Goal: Task Accomplishment & Management: Use online tool/utility

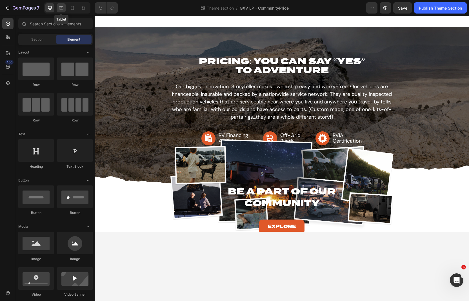
click at [63, 9] on icon at bounding box center [61, 8] width 6 height 6
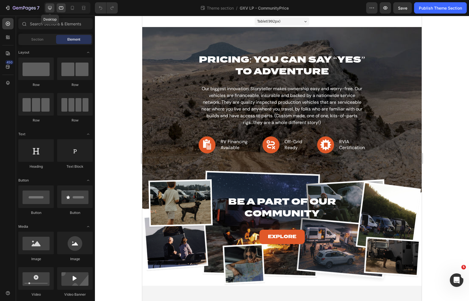
click at [52, 9] on icon at bounding box center [50, 8] width 6 height 6
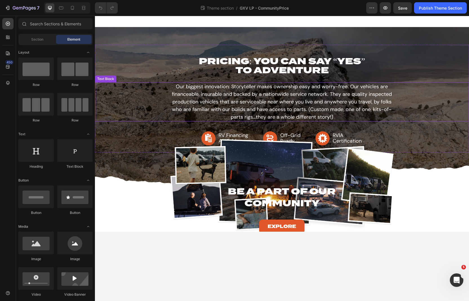
click at [262, 102] on p "Our biggest innovation: Storyteller makes ownership easy and worry-free. Our ve…" at bounding box center [281, 102] width 223 height 38
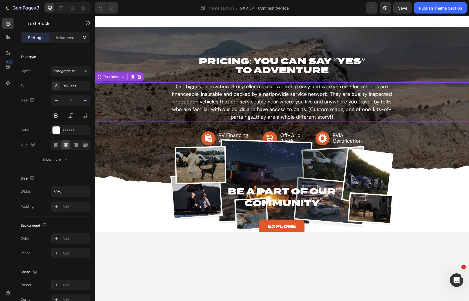
click at [262, 102] on p "Our biggest innovation: Storyteller makes ownership easy and worry-free. Our ve…" at bounding box center [281, 102] width 223 height 38
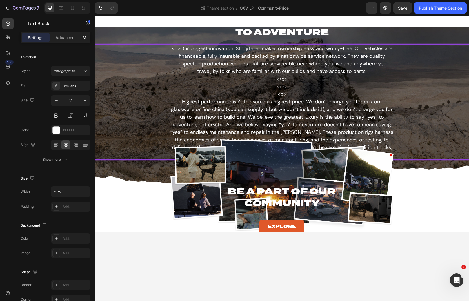
drag, startPoint x: 278, startPoint y: 79, endPoint x: 295, endPoint y: 95, distance: 24.1
click at [295, 95] on p "<p>Our biggest innovation: Storyteller makes ownership easy and worry-free. Our…" at bounding box center [281, 102] width 223 height 114
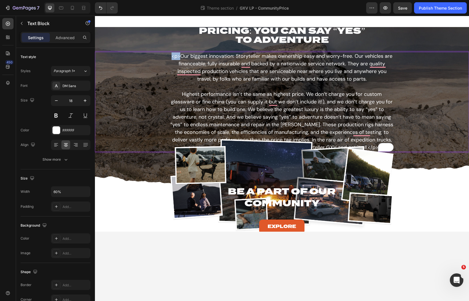
drag, startPoint x: 181, startPoint y: 56, endPoint x: 168, endPoint y: 55, distance: 13.3
click at [168, 55] on div "<p>Our biggest innovation: Storyteller makes ownership easy and worry-free. Our…" at bounding box center [282, 102] width 374 height 100
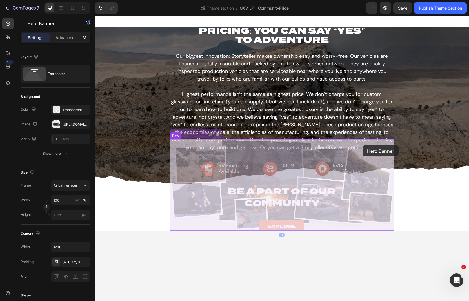
drag, startPoint x: 375, startPoint y: 147, endPoint x: 363, endPoint y: 145, distance: 11.9
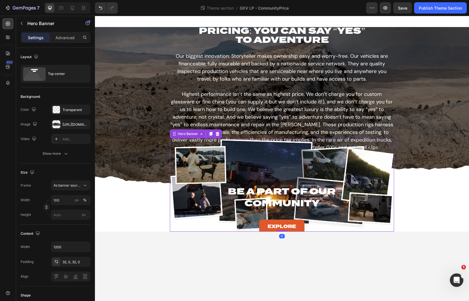
drag, startPoint x: 369, startPoint y: 141, endPoint x: 369, endPoint y: 144, distance: 2.8
click at [369, 141] on div "Be A Part of Our Community Heading Explore Button" at bounding box center [282, 191] width 224 height 104
click at [372, 125] on p "Our biggest innovation: Storyteller makes ownership easy and worry-free. Our ve…" at bounding box center [281, 101] width 223 height 99
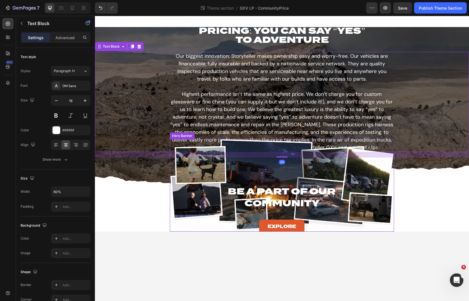
click at [375, 141] on div "Be A Part of Our Community Heading Explore Button" at bounding box center [282, 191] width 224 height 104
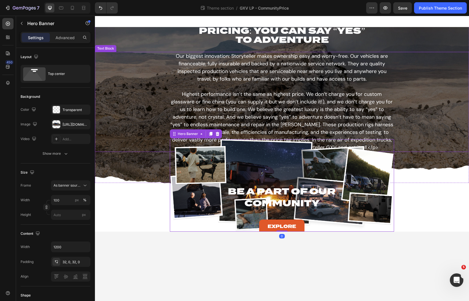
click at [377, 138] on p "Our biggest innovation: Storyteller makes ownership easy and worry-free. Our ve…" at bounding box center [281, 101] width 223 height 99
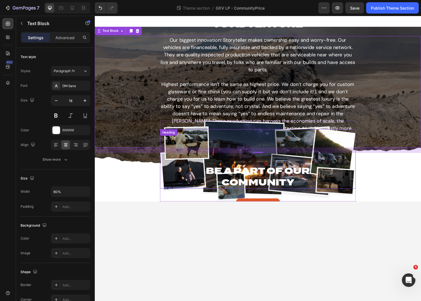
click at [199, 161] on div "Be A Part of Our Community Heading" at bounding box center [263, 163] width 203 height 61
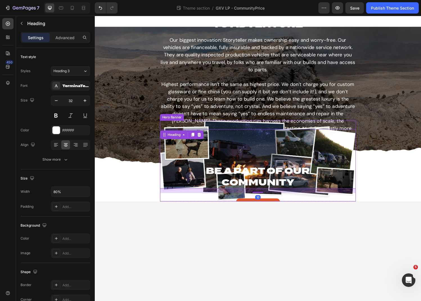
click at [199, 126] on div "Be A Part of Our Community Heading 16 Explore Button" at bounding box center [263, 176] width 203 height 104
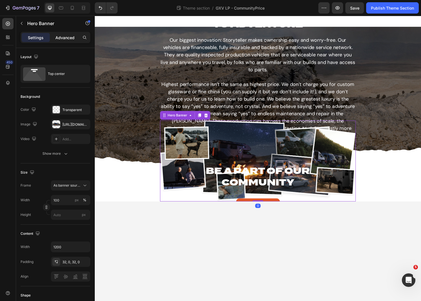
click at [63, 38] on p "Advanced" at bounding box center [64, 38] width 19 height 6
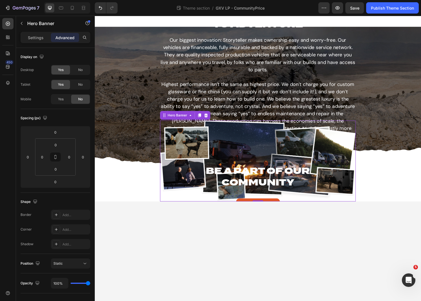
click at [165, 126] on div "Be A Part of Our Community Heading Explore Button" at bounding box center [263, 176] width 203 height 104
click at [130, 134] on div "Our biggest innovation: Storyteller makes ownership easy and worry-free. Our ve…" at bounding box center [264, 94] width 338 height 115
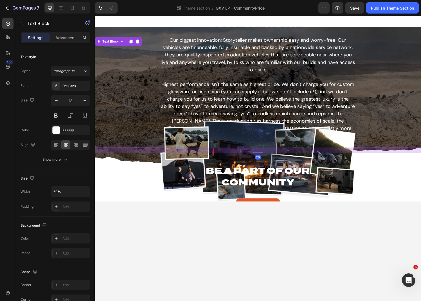
click at [127, 157] on div "20" at bounding box center [264, 155] width 338 height 6
click at [60, 35] on p "Advanced" at bounding box center [64, 38] width 19 height 6
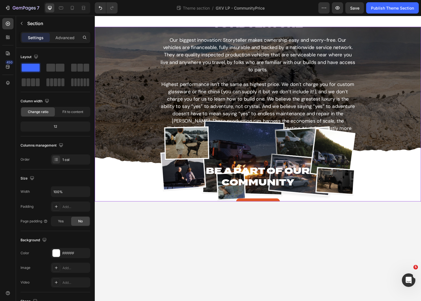
click at [131, 170] on div "PRICING: YOU CAN SAY “YES” TO ADVENTURE Heading Our biggest innovation: Storyte…" at bounding box center [264, 117] width 338 height 180
click at [64, 37] on p "Advanced" at bounding box center [64, 38] width 19 height 6
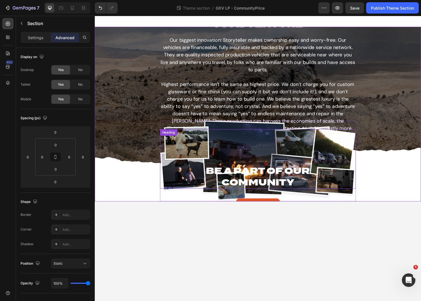
click at [175, 146] on div "Be A Part of Our Community Heading" at bounding box center [263, 163] width 203 height 61
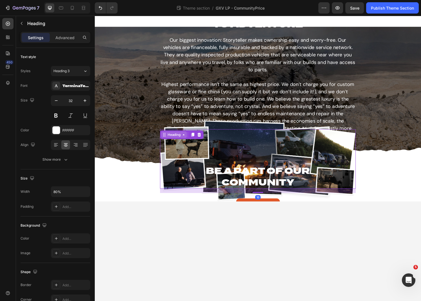
click at [174, 139] on div "Heading" at bounding box center [176, 138] width 15 height 5
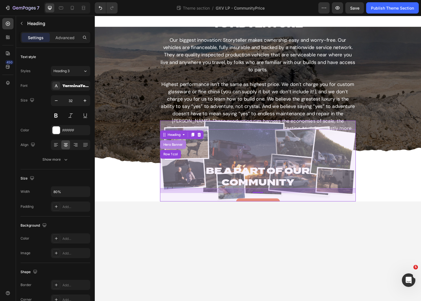
click at [173, 147] on div "Hero Banner" at bounding box center [176, 148] width 23 height 3
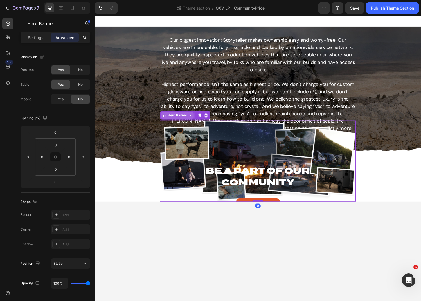
click at [176, 120] on div "Hero Banner" at bounding box center [180, 118] width 23 height 5
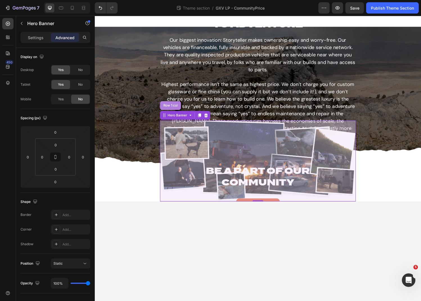
click at [174, 110] on div "Row 1 col" at bounding box center [173, 108] width 22 height 9
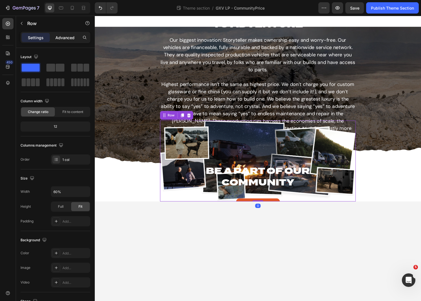
click at [62, 35] on p "Advanced" at bounding box center [64, 38] width 19 height 6
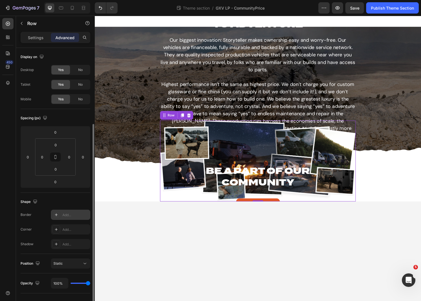
scroll to position [95, 0]
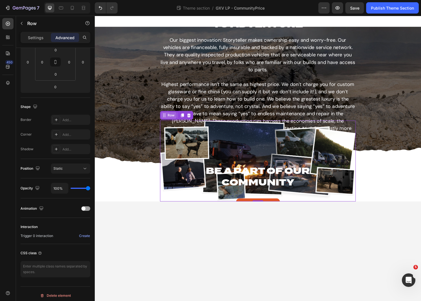
click at [173, 119] on div "Row" at bounding box center [173, 118] width 9 height 5
click at [174, 137] on div "Heading" at bounding box center [171, 136] width 15 height 5
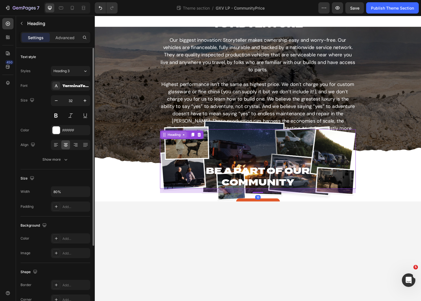
click at [174, 137] on div "Heading" at bounding box center [176, 138] width 15 height 5
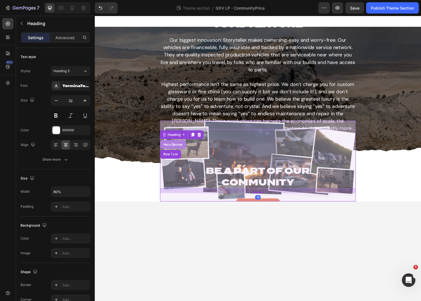
click at [175, 148] on div "Hero Banner" at bounding box center [176, 148] width 23 height 3
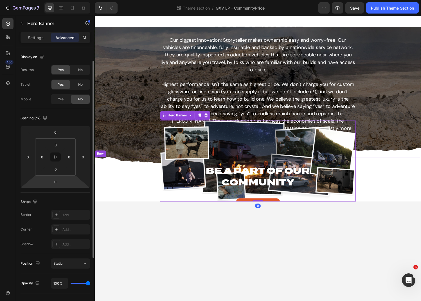
scroll to position [62, 0]
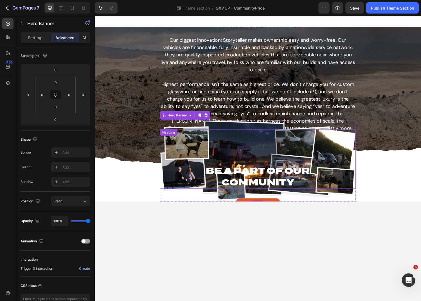
click at [174, 165] on div "Be A Part of Our Community Heading" at bounding box center [263, 163] width 203 height 61
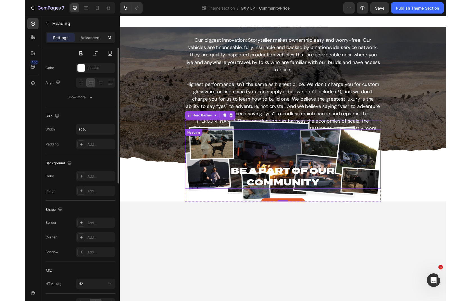
scroll to position [0, 0]
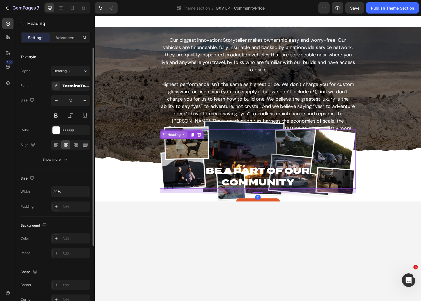
click at [174, 139] on div "Heading" at bounding box center [176, 138] width 15 height 5
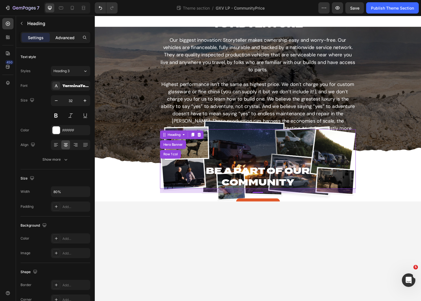
click at [64, 41] on div "Advanced" at bounding box center [65, 37] width 28 height 9
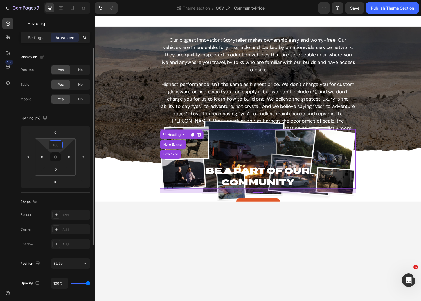
click at [58, 145] on input "130" at bounding box center [55, 144] width 11 height 8
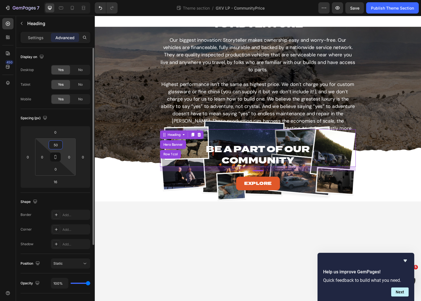
type input "130"
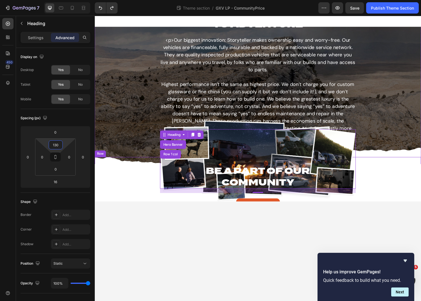
click at [133, 166] on div "RV Financing Available Item List Off-Grid Ready Item List RVIA Certification It…" at bounding box center [264, 169] width 338 height 14
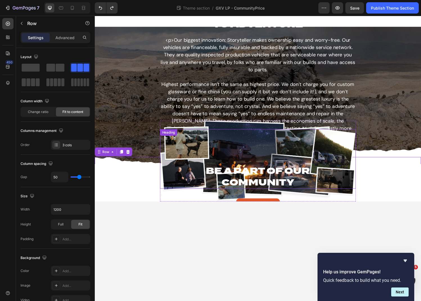
click at [180, 169] on div "Be A Part of Our Community" at bounding box center [263, 181] width 203 height 24
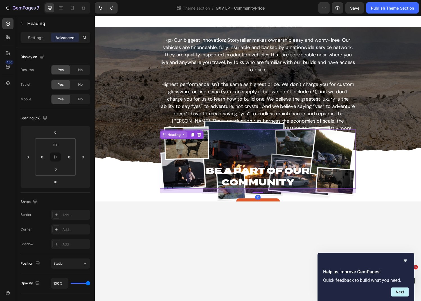
click at [178, 139] on div "Heading" at bounding box center [176, 138] width 15 height 5
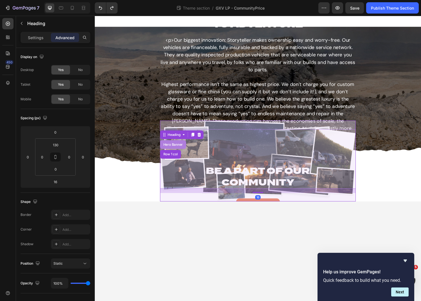
click at [178, 145] on div "Hero Banner" at bounding box center [175, 148] width 27 height 9
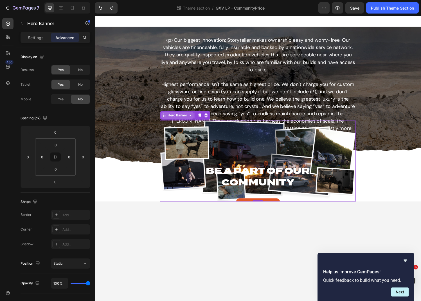
click at [178, 120] on div "Hero Banner" at bounding box center [180, 118] width 23 height 5
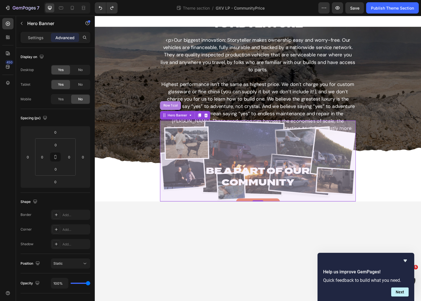
click at [179, 111] on div "Row 1 col" at bounding box center [173, 108] width 22 height 9
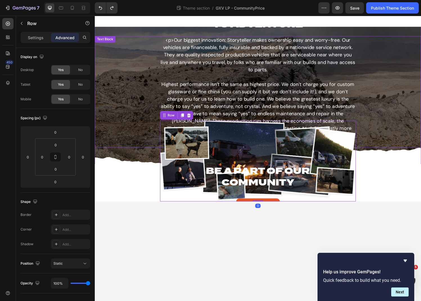
click at [180, 73] on p "<p>Our biggest innovation: Storyteller makes ownership easy and worry-free. Our…" at bounding box center [264, 94] width 202 height 114
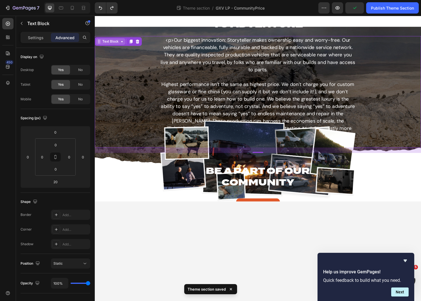
click at [113, 43] on div "Text Block" at bounding box center [111, 42] width 19 height 5
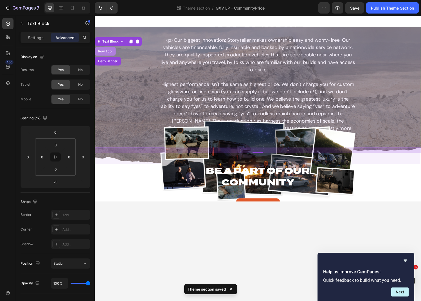
click at [111, 54] on div "Row 1 col" at bounding box center [106, 52] width 22 height 9
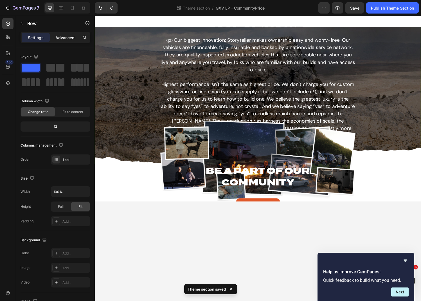
click at [63, 38] on p "Advanced" at bounding box center [64, 38] width 19 height 6
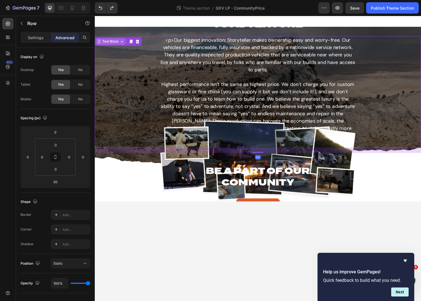
click at [104, 41] on div "Text Block" at bounding box center [111, 42] width 19 height 5
click at [105, 43] on div "Text Block" at bounding box center [111, 42] width 19 height 5
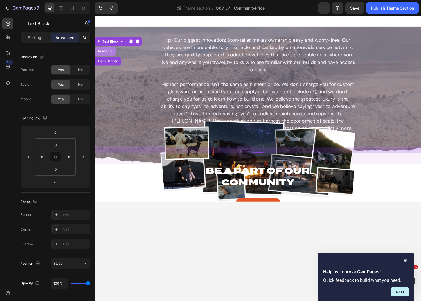
click at [106, 51] on div "Row 1 col" at bounding box center [105, 52] width 17 height 3
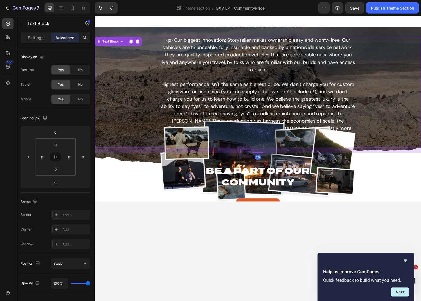
click at [106, 56] on div "<p>Our biggest innovation: Storyteller makes ownership easy and worry-free. Our…" at bounding box center [264, 94] width 338 height 115
click at [108, 43] on div "Text Block" at bounding box center [111, 42] width 19 height 5
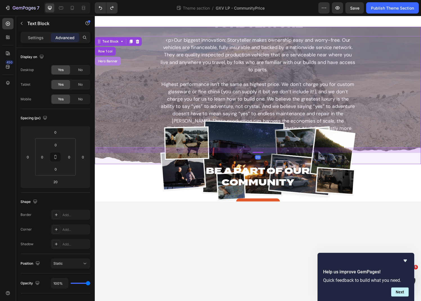
click at [111, 64] on div "Hero Banner" at bounding box center [108, 62] width 27 height 9
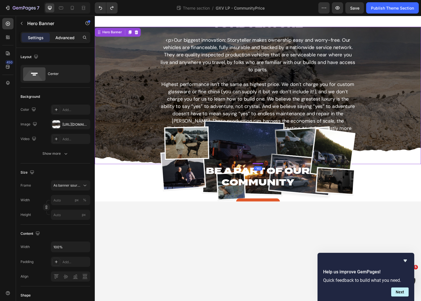
click at [72, 37] on p "Advanced" at bounding box center [64, 38] width 19 height 6
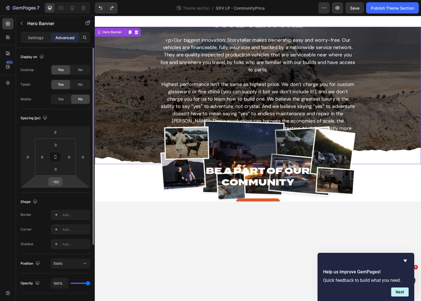
click at [58, 179] on input "-160" at bounding box center [55, 181] width 11 height 8
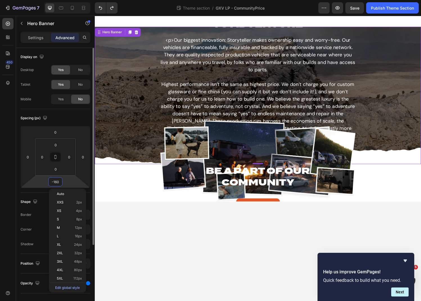
click at [53, 181] on input "-160" at bounding box center [55, 181] width 11 height 8
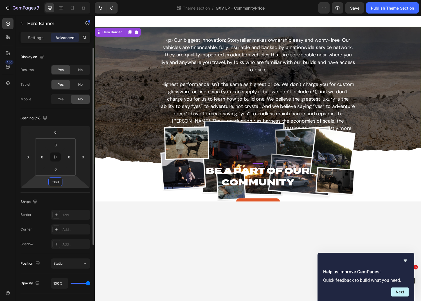
drag, startPoint x: 55, startPoint y: 181, endPoint x: 67, endPoint y: 181, distance: 11.3
click at [67, 181] on div "0 0 -160 0" at bounding box center [56, 157] width 70 height 62
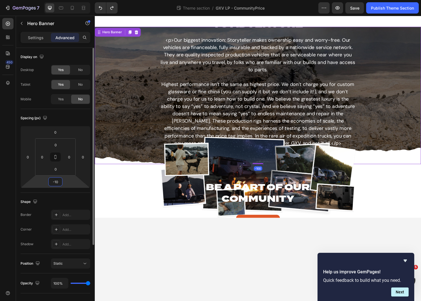
type input "-1"
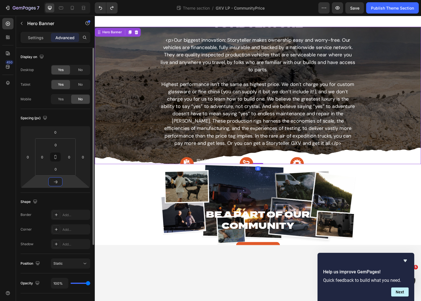
type input "-90"
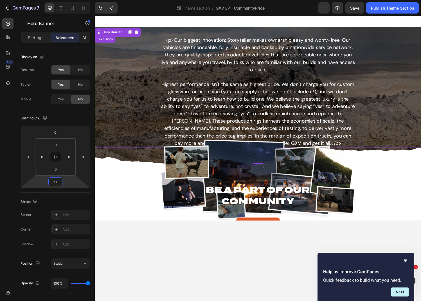
click at [191, 107] on p "<p>Our biggest innovation: Storyteller makes ownership easy and worry-free. Our…" at bounding box center [264, 94] width 202 height 114
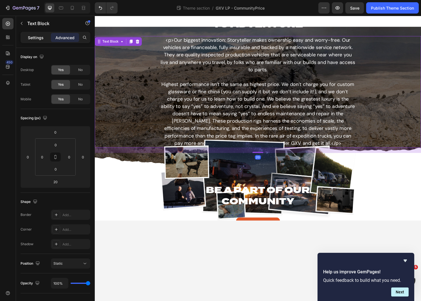
click at [37, 41] on div "Settings" at bounding box center [36, 37] width 28 height 9
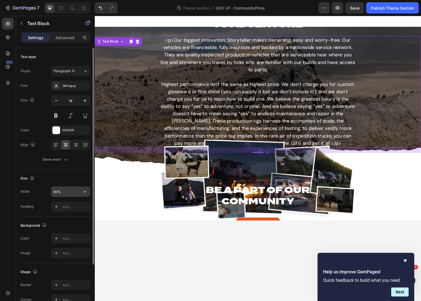
click at [59, 195] on input "60%" at bounding box center [70, 191] width 39 height 10
click at [57, 191] on input "60%" at bounding box center [70, 191] width 39 height 10
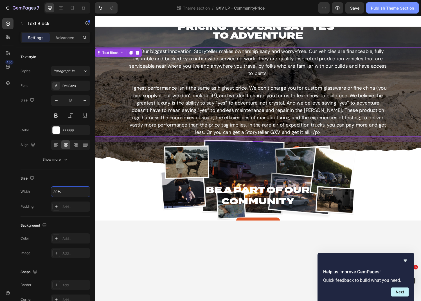
type input "80%"
click at [395, 10] on div "Publish Theme Section" at bounding box center [392, 8] width 43 height 6
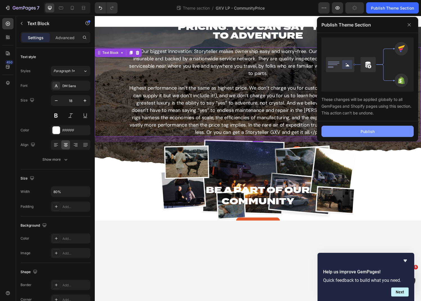
click at [364, 130] on div "Publish" at bounding box center [368, 131] width 14 height 6
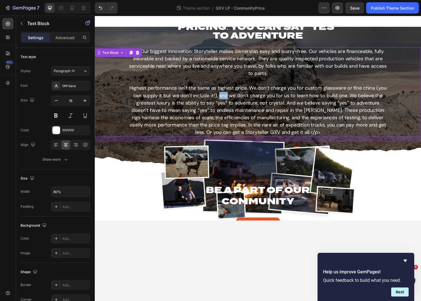
click at [225, 101] on p "<p>Our biggest innovation: Storyteller makes ownership easy and worry-free. Our…" at bounding box center [263, 94] width 269 height 91
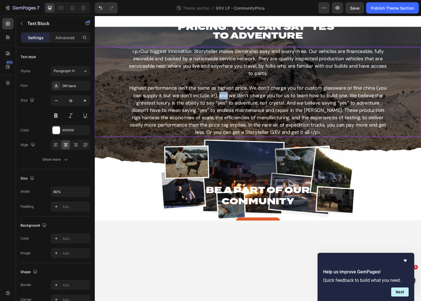
click at [225, 101] on p "<p>Our biggest innovation: Storyteller makes ownership easy and worry-free. Our…" at bounding box center [263, 94] width 269 height 91
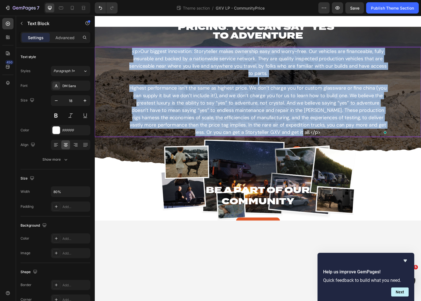
copy p "<l>Ips dolorsi ametconsec: Adipiscinge seddo eiusmodte inci utl etdol-magn. Ali…"
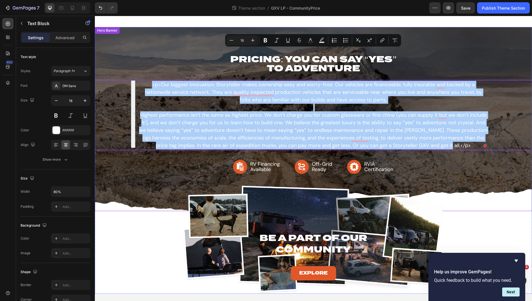
click at [134, 194] on div "PRICING: YOU CAN SAY “YES” TO ADVENTURE Heading <p>Our biggest innovation: Stor…" at bounding box center [313, 119] width 437 height 152
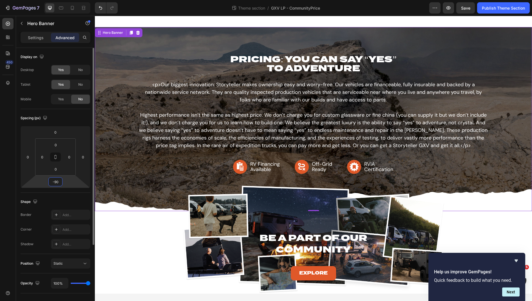
click at [57, 182] on input "-90" at bounding box center [55, 181] width 11 height 8
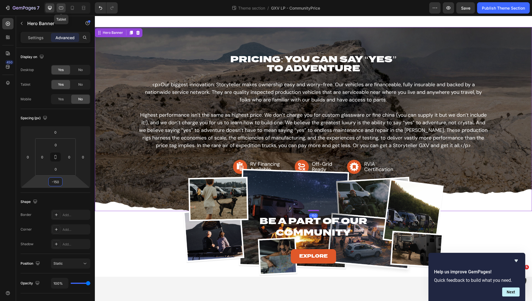
click at [63, 6] on icon at bounding box center [61, 8] width 6 height 6
type input "-140"
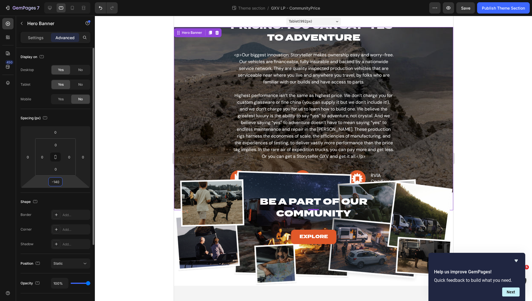
click at [57, 181] on input "-140" at bounding box center [55, 181] width 11 height 8
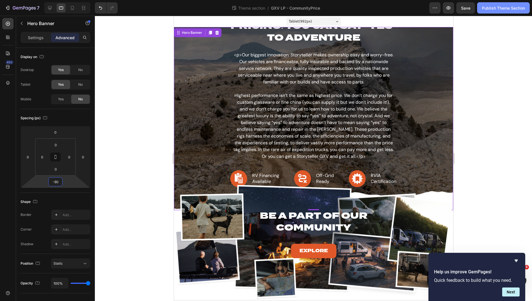
type input "-90"
click at [468, 9] on div "Publish Theme Section" at bounding box center [503, 8] width 43 height 6
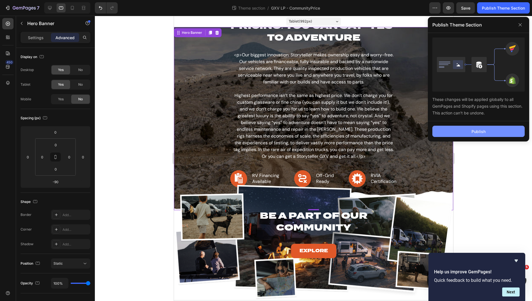
click at [468, 128] on button "Publish" at bounding box center [478, 131] width 92 height 11
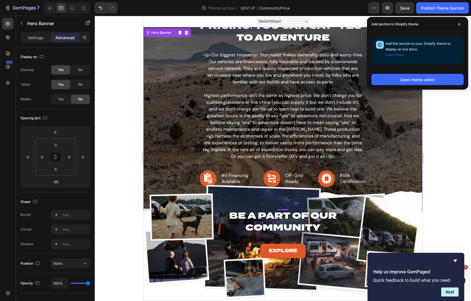
click at [152, 82] on div "PRICING: YOU CAN SAY “YES” TO ADVENTURE Heading <p>Our biggest innovation: Stor…" at bounding box center [283, 118] width 271 height 221
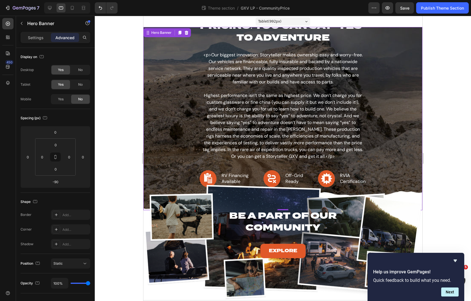
click at [155, 82] on div "PRICING: YOU CAN SAY “YES” TO ADVENTURE Heading <p>Our biggest innovation: Stor…" at bounding box center [283, 118] width 271 height 221
click at [39, 42] on div "Settings" at bounding box center [36, 37] width 28 height 9
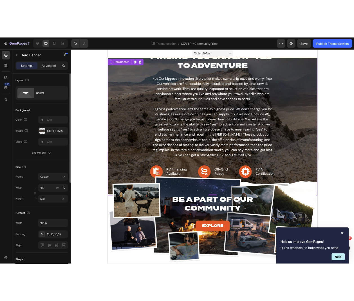
scroll to position [8, 0]
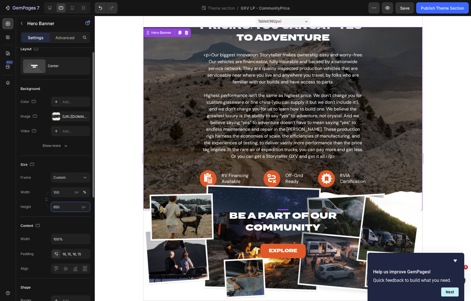
click at [66, 207] on input "650" at bounding box center [70, 207] width 39 height 10
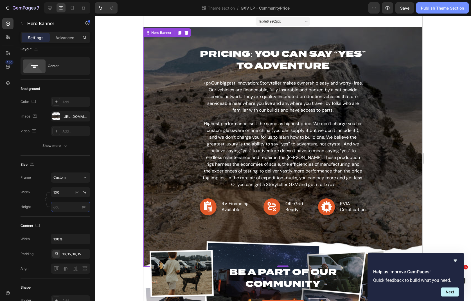
type input "850"
click at [441, 8] on div "Publish Theme Section" at bounding box center [442, 8] width 43 height 6
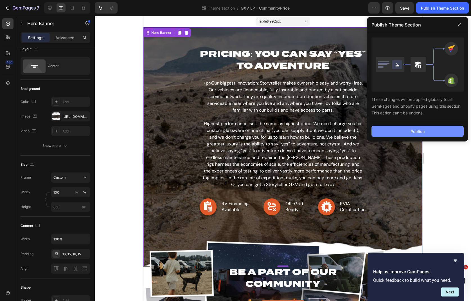
click at [420, 133] on div "Publish" at bounding box center [418, 131] width 14 height 6
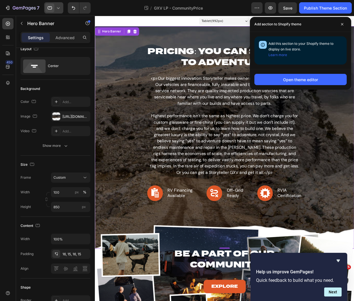
click at [62, 10] on div at bounding box center [53, 7] width 19 height 11
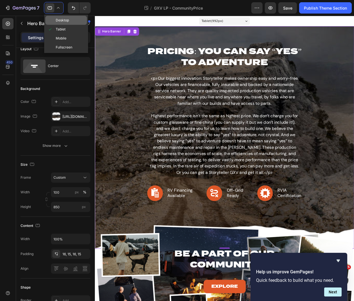
click at [63, 19] on span "Desktop" at bounding box center [62, 20] width 13 height 6
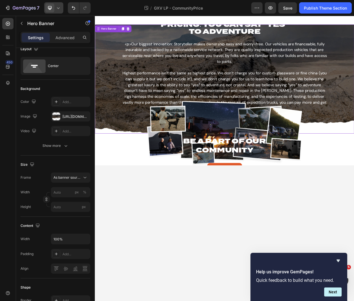
click at [61, 10] on icon at bounding box center [58, 8] width 6 height 6
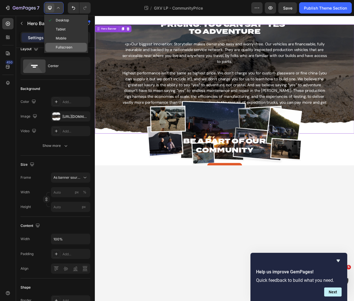
click at [65, 48] on span "Fullscreen" at bounding box center [64, 47] width 17 height 6
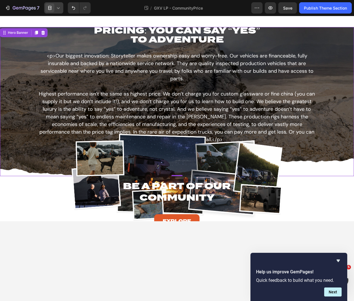
click at [59, 10] on icon at bounding box center [58, 8] width 6 height 6
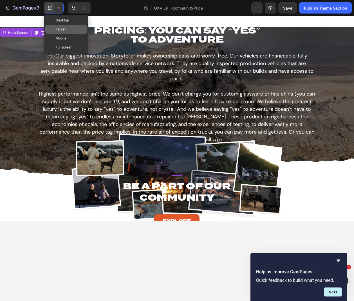
click at [63, 30] on span "Tablet" at bounding box center [61, 29] width 10 height 6
type input "100"
type input "850"
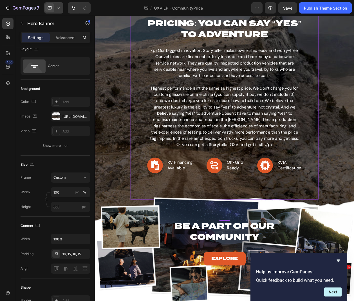
scroll to position [32, 0]
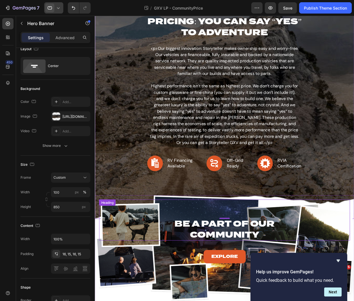
click at [225, 241] on h2 "Be A Part of Our Community" at bounding box center [234, 245] width 216 height 24
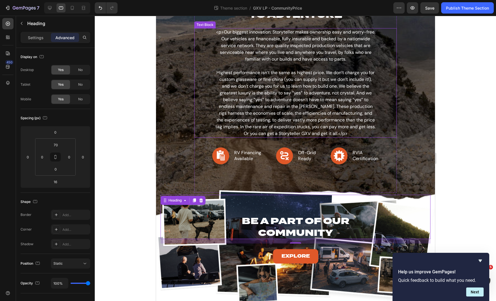
scroll to position [54, 0]
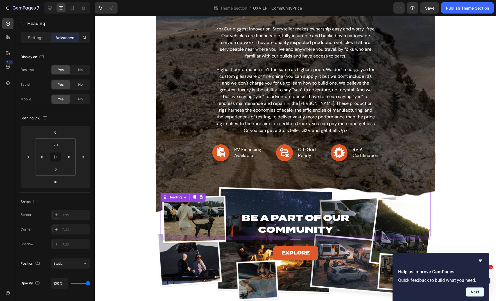
click at [468, 292] on button "Next" at bounding box center [475, 291] width 17 height 9
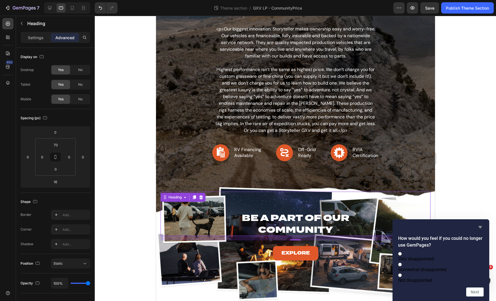
click at [468, 226] on icon "Hide survey" at bounding box center [480, 227] width 3 height 3
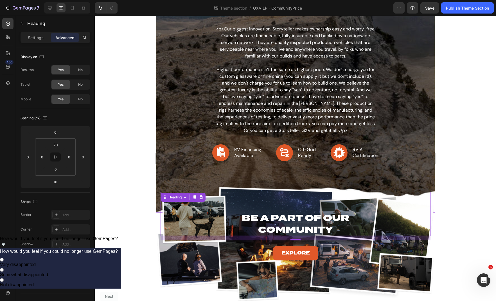
click at [426, 185] on div "PRICING: YOU CAN SAY “YES” TO ADVENTURE Heading <p>Our biggest innovation: Stor…" at bounding box center [295, 92] width 271 height 221
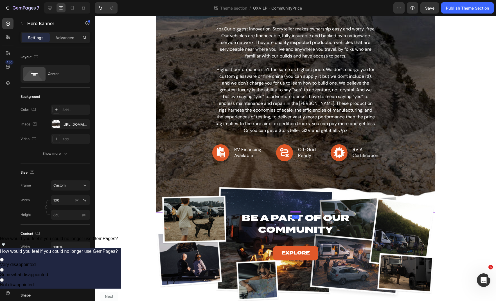
click at [426, 185] on div "PRICING: YOU CAN SAY “YES” TO ADVENTURE Heading <p>Our biggest innovation: Stor…" at bounding box center [295, 92] width 271 height 221
click at [68, 212] on input "850" at bounding box center [70, 214] width 39 height 10
click at [72, 236] on p "Fit screen 100vh" at bounding box center [69, 238] width 33 height 5
type input "100 vh"
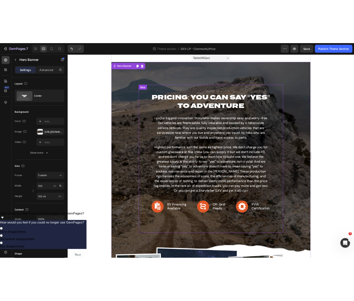
scroll to position [0, 0]
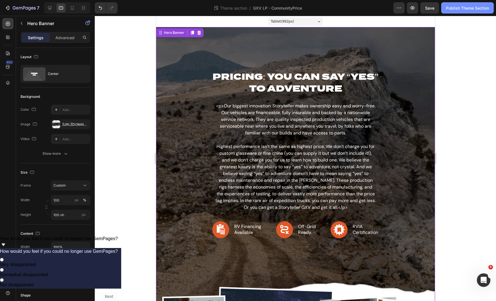
click at [454, 9] on div "Publish Theme Section" at bounding box center [467, 8] width 43 height 6
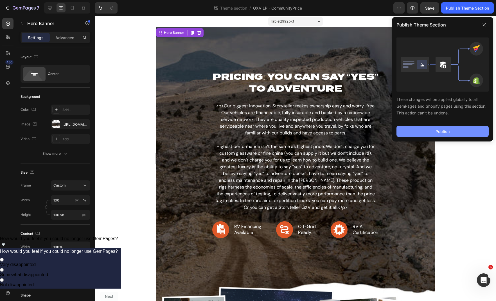
click at [447, 132] on div "Publish" at bounding box center [443, 131] width 14 height 6
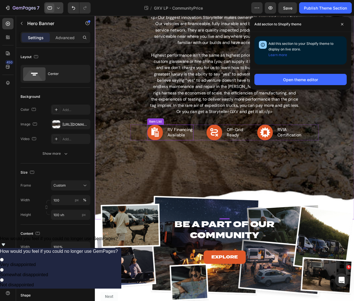
scroll to position [100, 0]
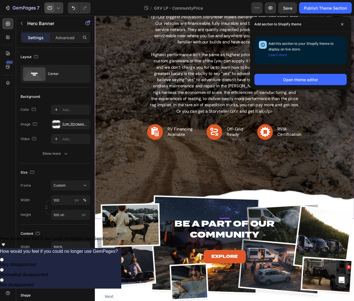
click at [54, 6] on span at bounding box center [49, 7] width 9 height 9
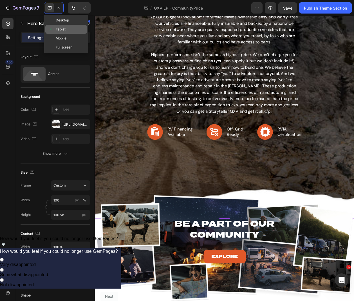
click at [58, 26] on span "Tablet" at bounding box center [61, 29] width 10 height 6
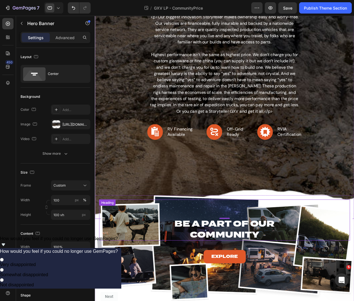
click at [113, 218] on div "Heading" at bounding box center [107, 216] width 15 height 5
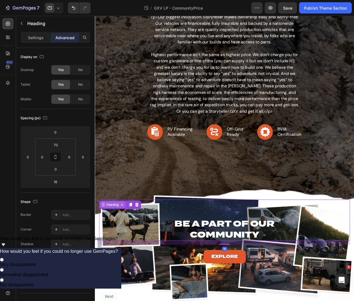
click at [118, 219] on div "Heading" at bounding box center [113, 218] width 15 height 5
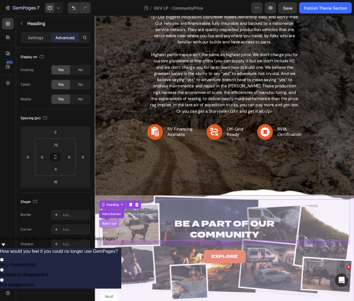
click at [113, 239] on div "Row 1 col" at bounding box center [110, 239] width 17 height 3
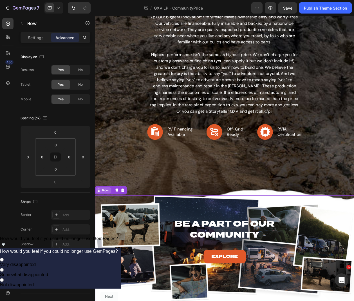
click at [108, 204] on div "Row" at bounding box center [106, 203] width 9 height 5
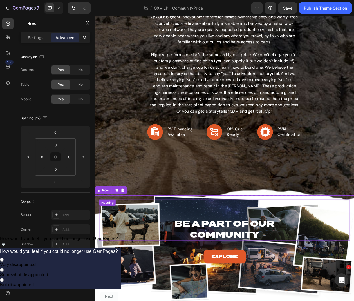
click at [123, 227] on div "Be A Part of Our Community Heading" at bounding box center [234, 235] width 270 height 44
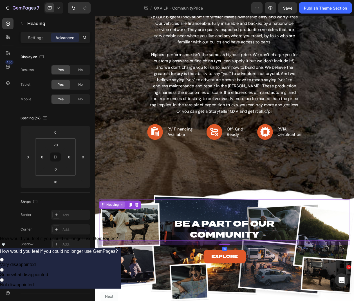
click at [116, 220] on div "Heading" at bounding box center [113, 218] width 15 height 5
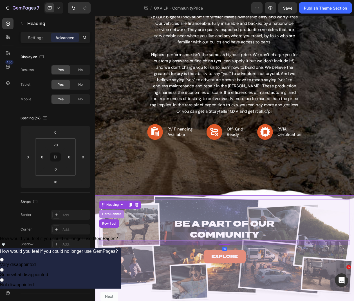
click at [117, 229] on div "Hero Banner" at bounding box center [113, 228] width 23 height 3
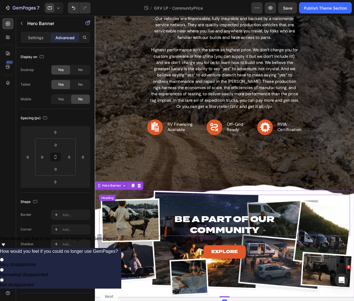
scroll to position [106, 0]
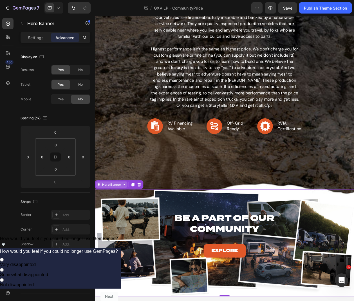
click at [120, 198] on div "Hero Banner" at bounding box center [113, 197] width 23 height 5
click at [115, 173] on div "PRICING: YOU CAN SAY “YES” TO ADVENTURE Heading <p>Our biggest innovation: Stor…" at bounding box center [234, 74] width 271 height 221
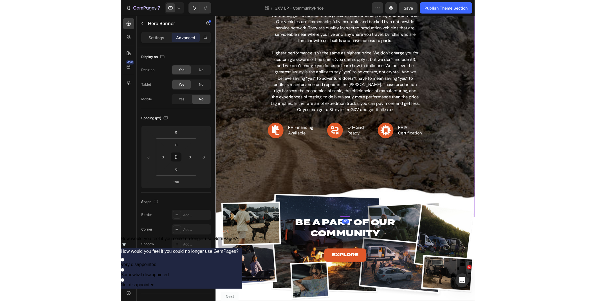
scroll to position [100, 0]
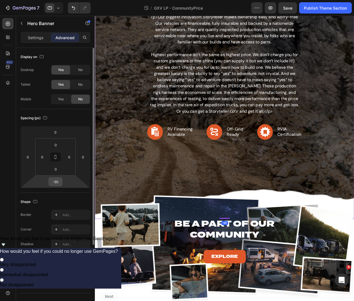
click at [56, 181] on input "-90" at bounding box center [55, 181] width 11 height 8
click at [57, 180] on input "-90" at bounding box center [55, 181] width 11 height 8
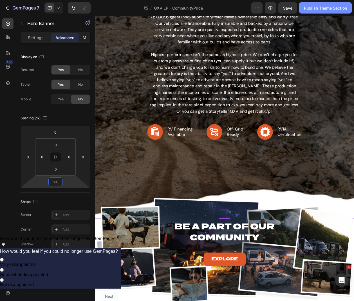
type input "-80"
click at [330, 7] on div "Publish Theme Section" at bounding box center [325, 8] width 43 height 6
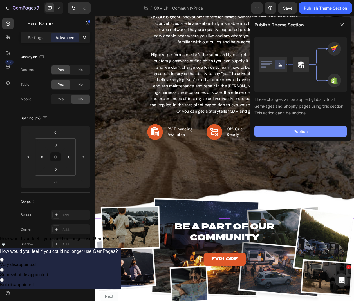
click at [311, 129] on button "Publish" at bounding box center [300, 131] width 92 height 11
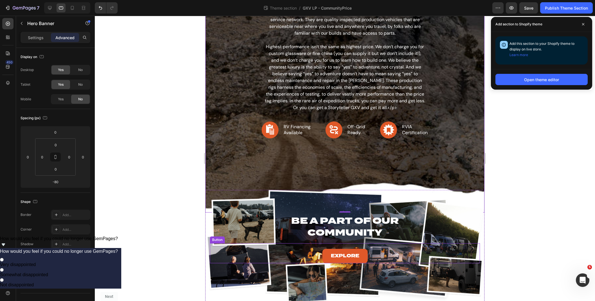
click at [228, 252] on div "Explore Button" at bounding box center [345, 253] width 270 height 20
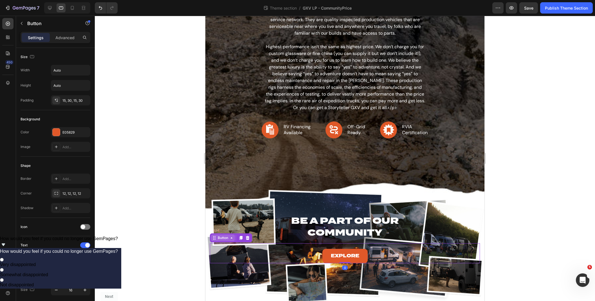
click at [228, 238] on div "Button" at bounding box center [223, 237] width 13 height 5
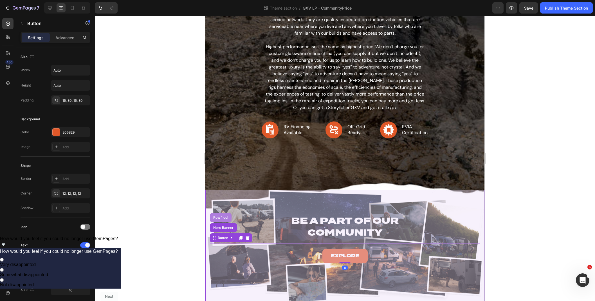
click at [224, 216] on div "Row 1 col" at bounding box center [220, 217] width 17 height 3
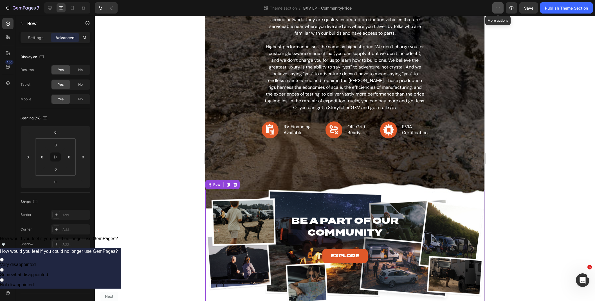
click at [468, 9] on icon "button" at bounding box center [498, 8] width 6 height 6
click at [214, 184] on div "Row" at bounding box center [216, 184] width 9 height 5
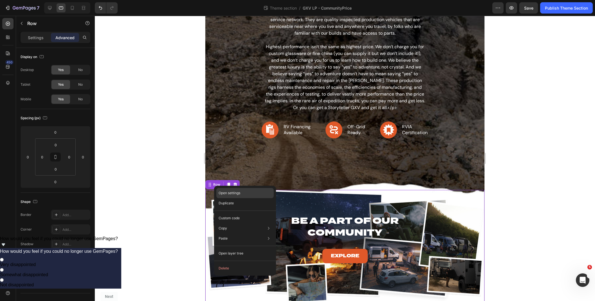
click at [245, 192] on div "Open settings" at bounding box center [244, 193] width 57 height 10
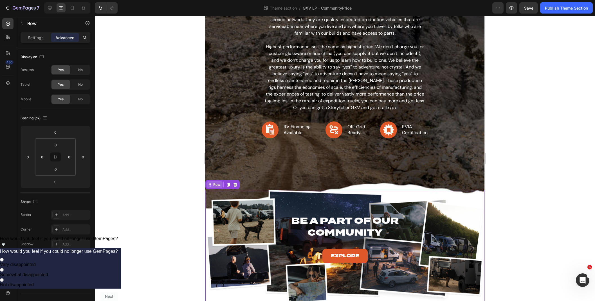
click at [217, 184] on div "Row" at bounding box center [216, 184] width 9 height 5
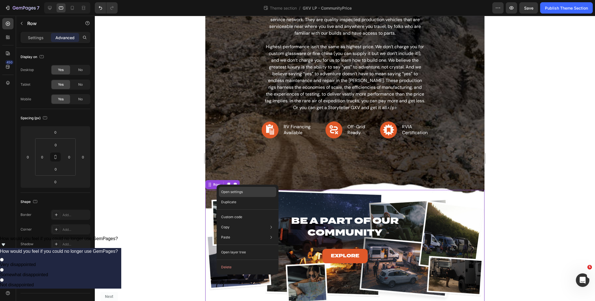
click at [226, 189] on p "Open settings" at bounding box center [232, 191] width 22 height 5
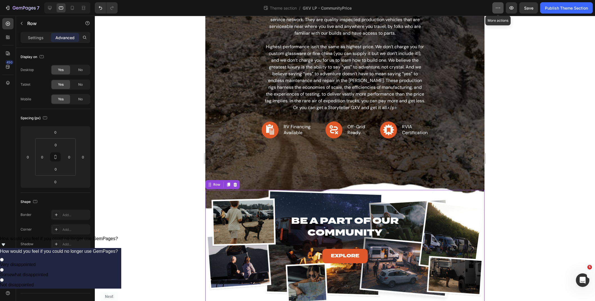
click at [468, 11] on button "button" at bounding box center [498, 7] width 11 height 11
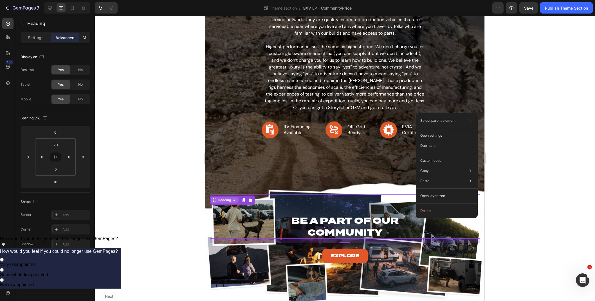
click at [226, 200] on div "Heading" at bounding box center [224, 199] width 15 height 5
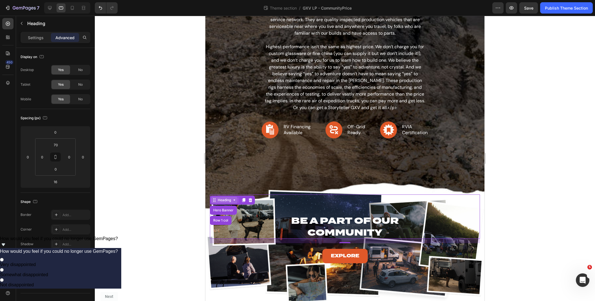
click at [227, 199] on div "Heading" at bounding box center [224, 199] width 15 height 5
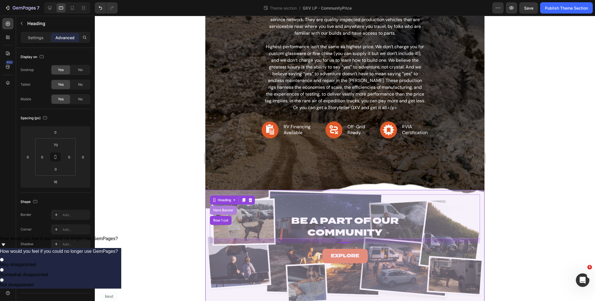
click at [225, 210] on div "Hero Banner" at bounding box center [223, 209] width 23 height 3
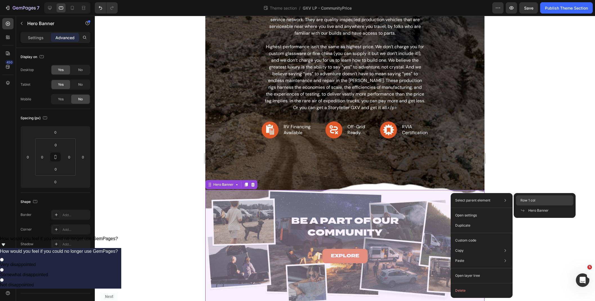
click at [468, 199] on span "Row 1 col" at bounding box center [528, 200] width 15 height 5
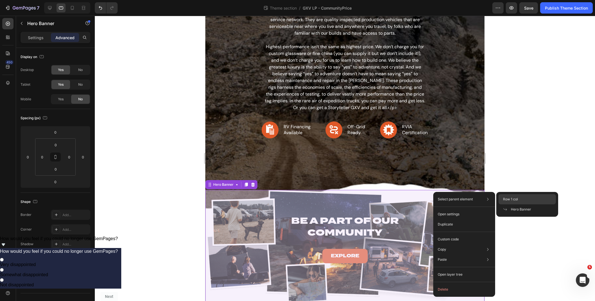
click at [468, 198] on span "Row 1 col" at bounding box center [510, 198] width 15 height 5
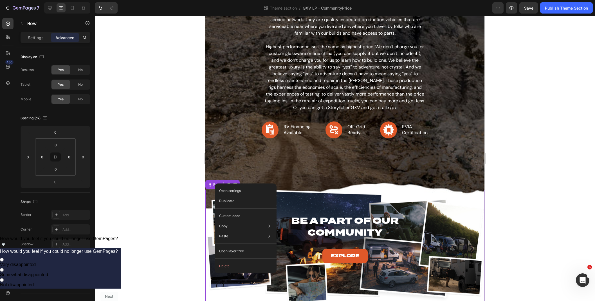
click at [151, 176] on div at bounding box center [345, 158] width 500 height 285
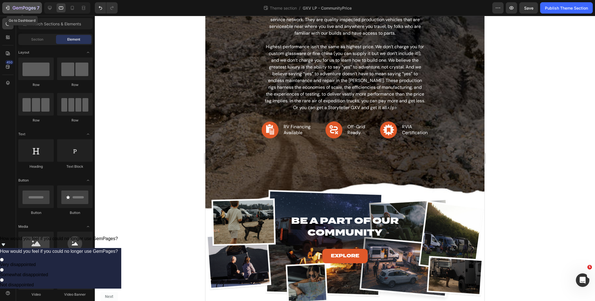
click at [26, 8] on icon "button" at bounding box center [24, 8] width 23 height 5
